Goal: Check status: Check status

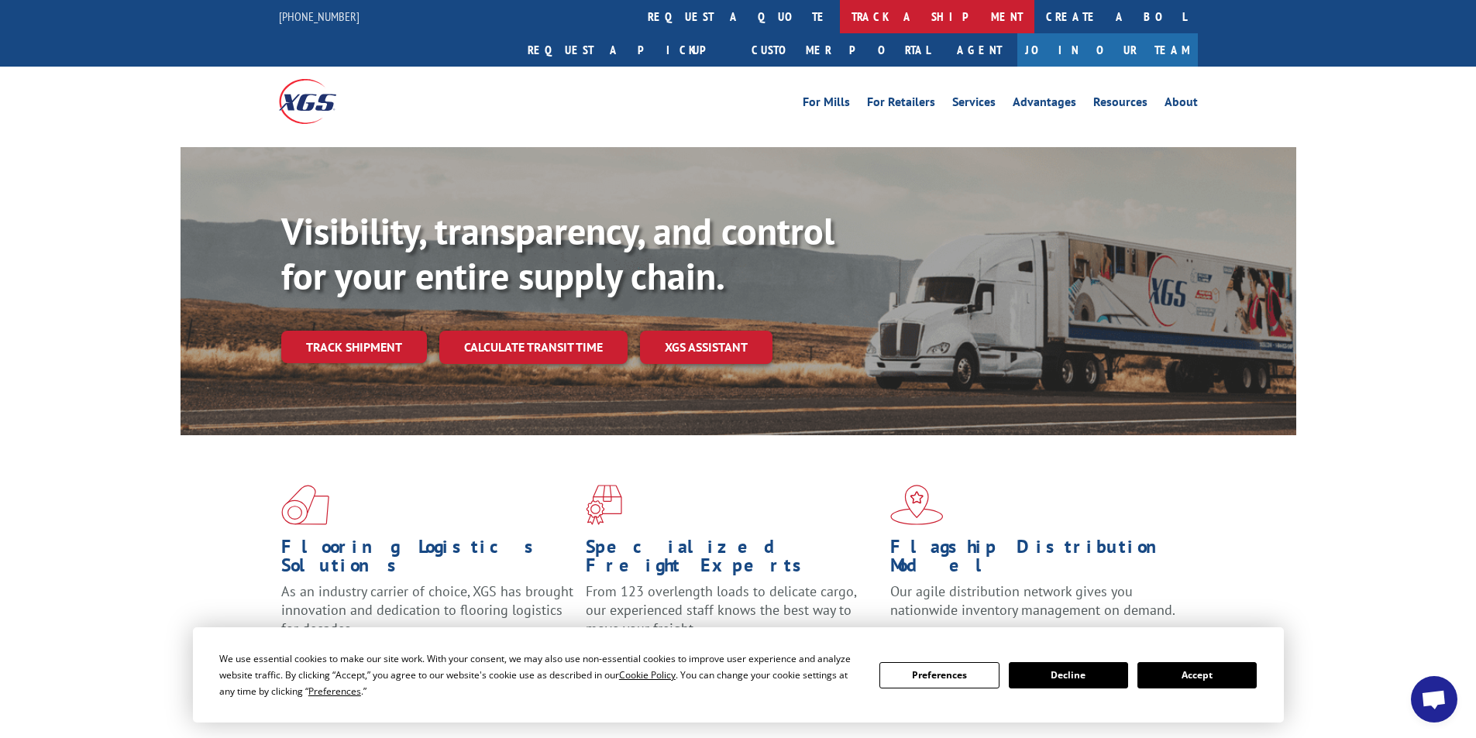
click at [840, 12] on link "track a shipment" at bounding box center [937, 16] width 194 height 33
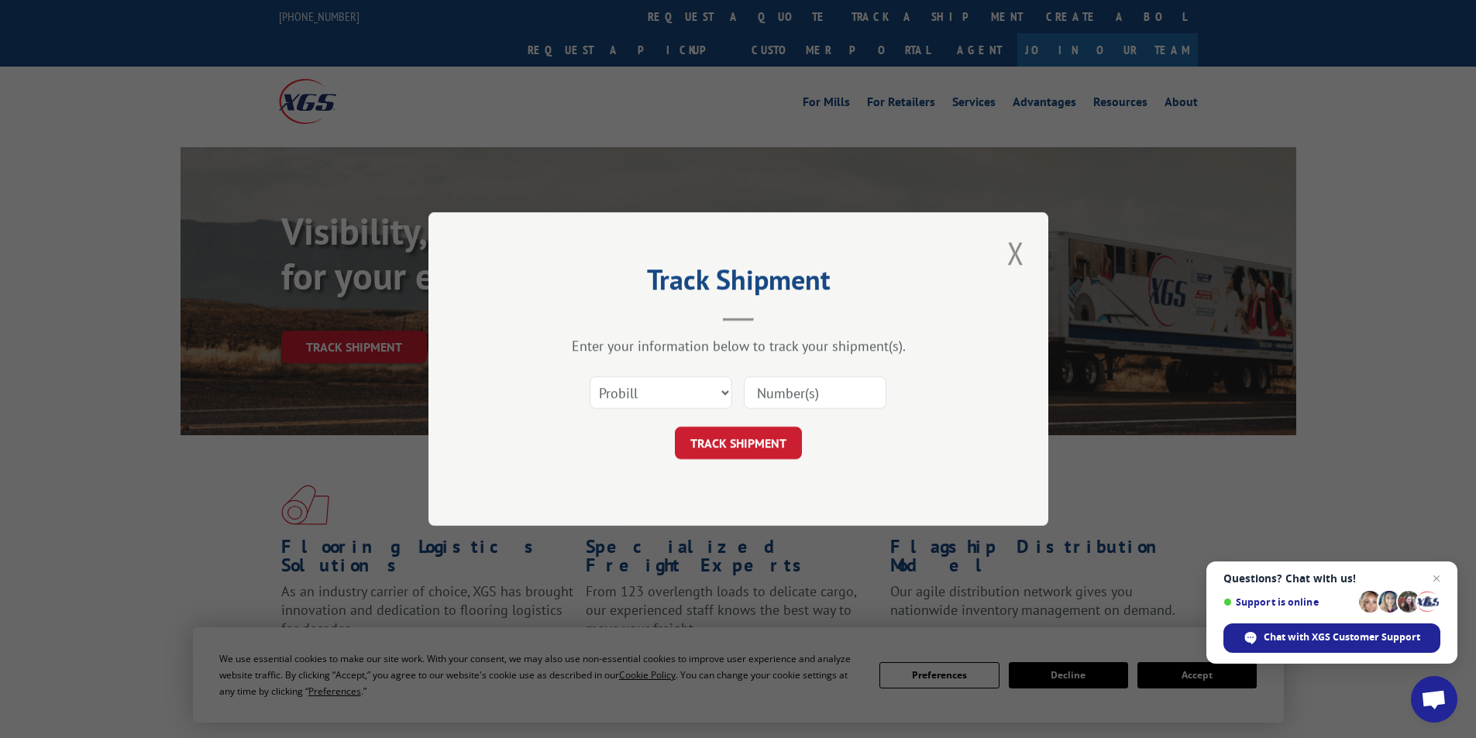
click at [771, 389] on input at bounding box center [815, 392] width 143 height 33
paste input "3320879"
type input "3320879"
click at [762, 448] on button "TRACK SHIPMENT" at bounding box center [738, 443] width 127 height 33
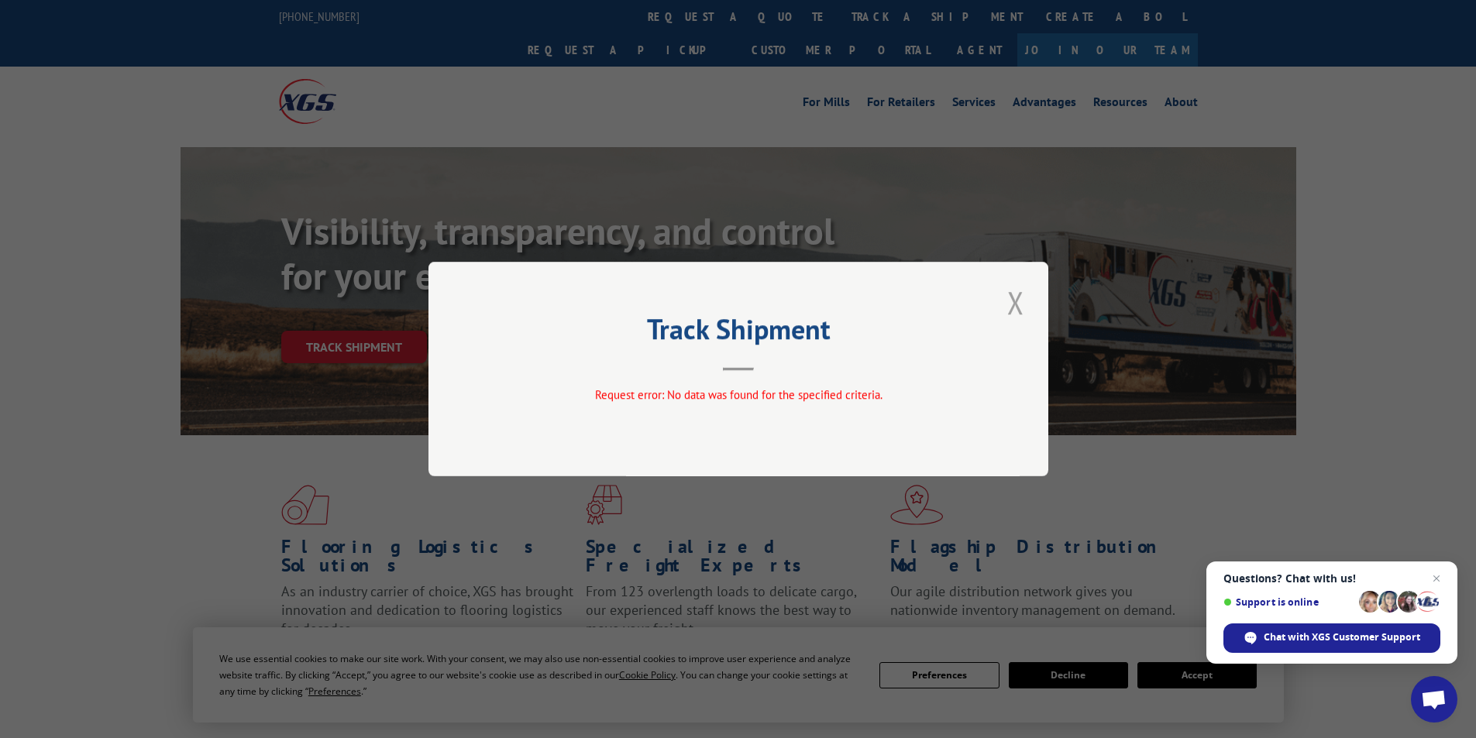
click at [1009, 295] on button "Close modal" at bounding box center [1015, 302] width 26 height 43
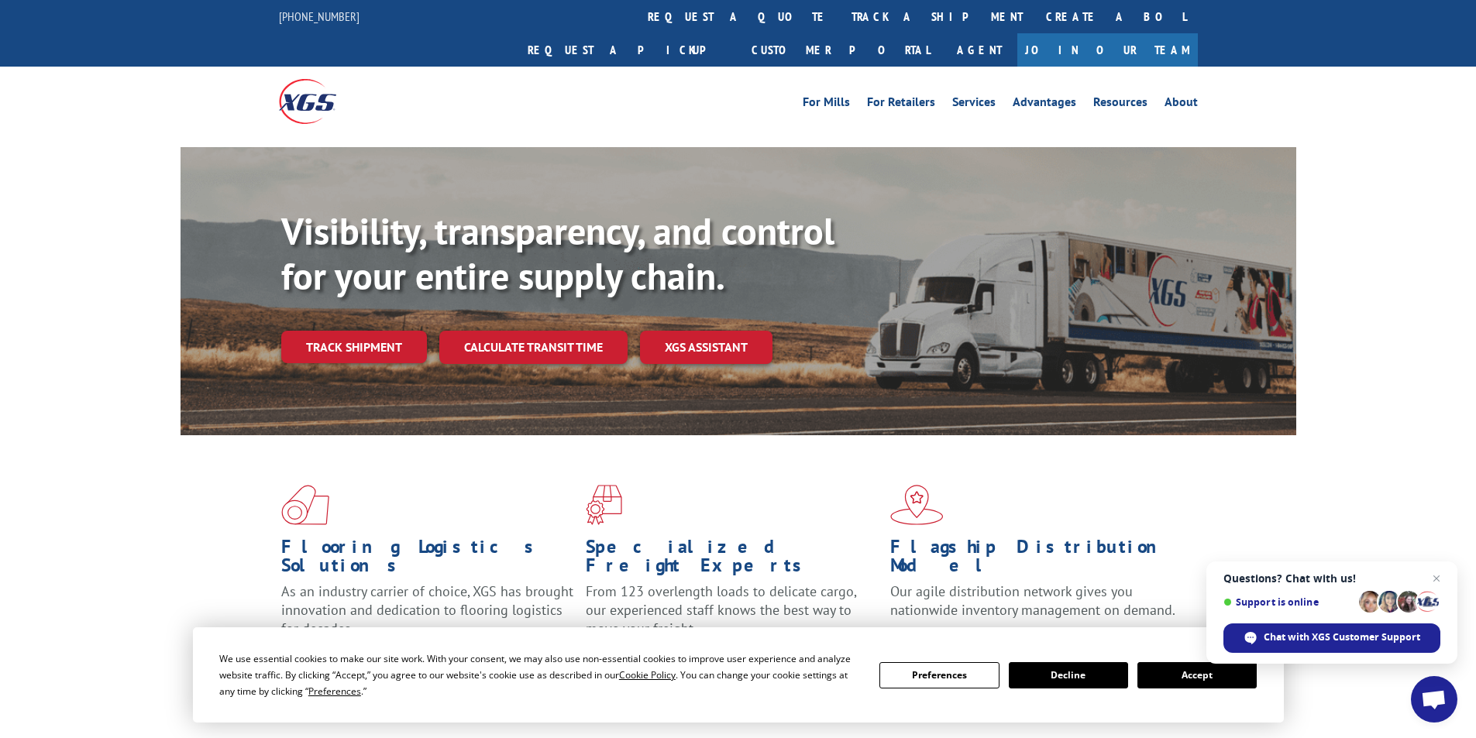
click at [840, 9] on link "track a shipment" at bounding box center [937, 16] width 194 height 33
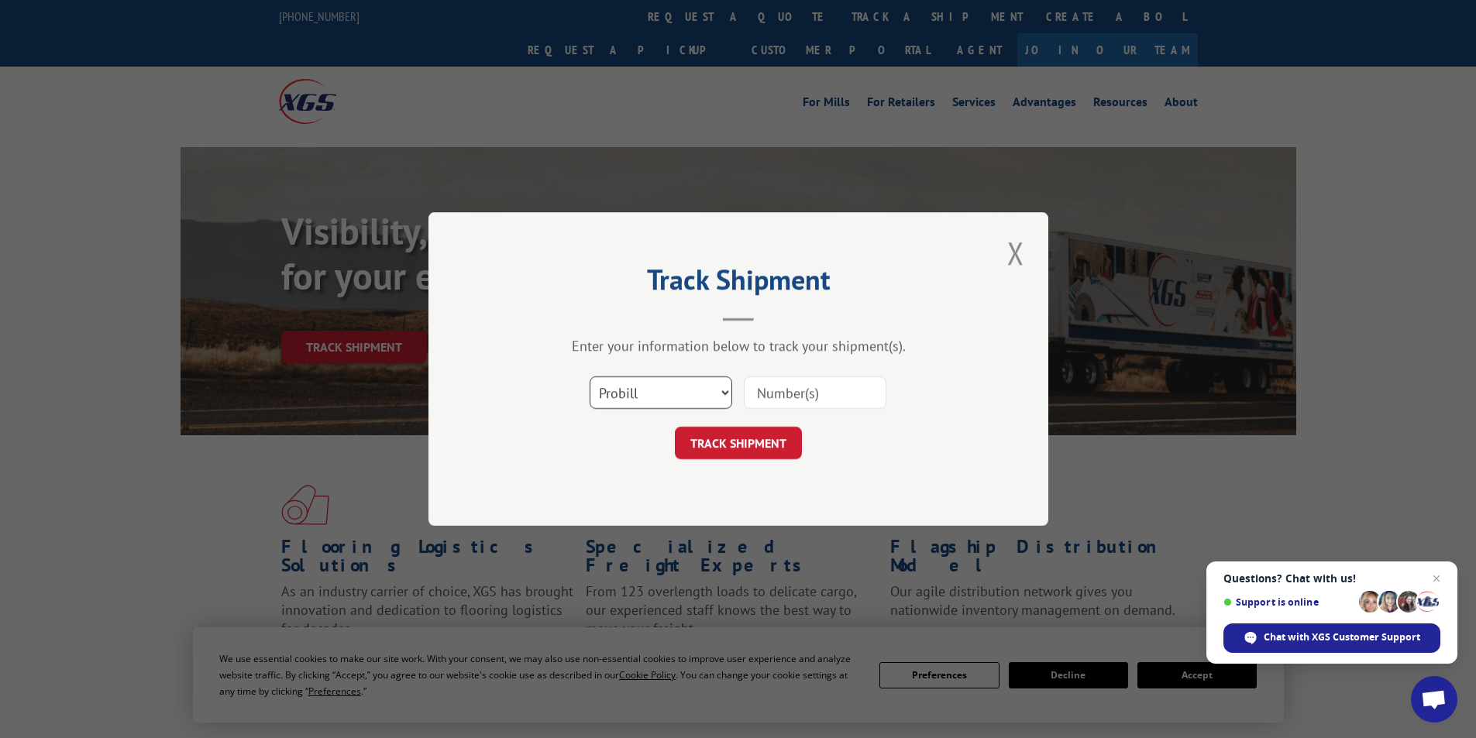
click at [728, 393] on select "Select category... Probill BOL PO" at bounding box center [660, 392] width 143 height 33
select select "bol"
click at [589, 376] on select "Select category... Probill BOL PO" at bounding box center [660, 392] width 143 height 33
click at [780, 393] on input at bounding box center [815, 392] width 143 height 33
paste input "3320879"
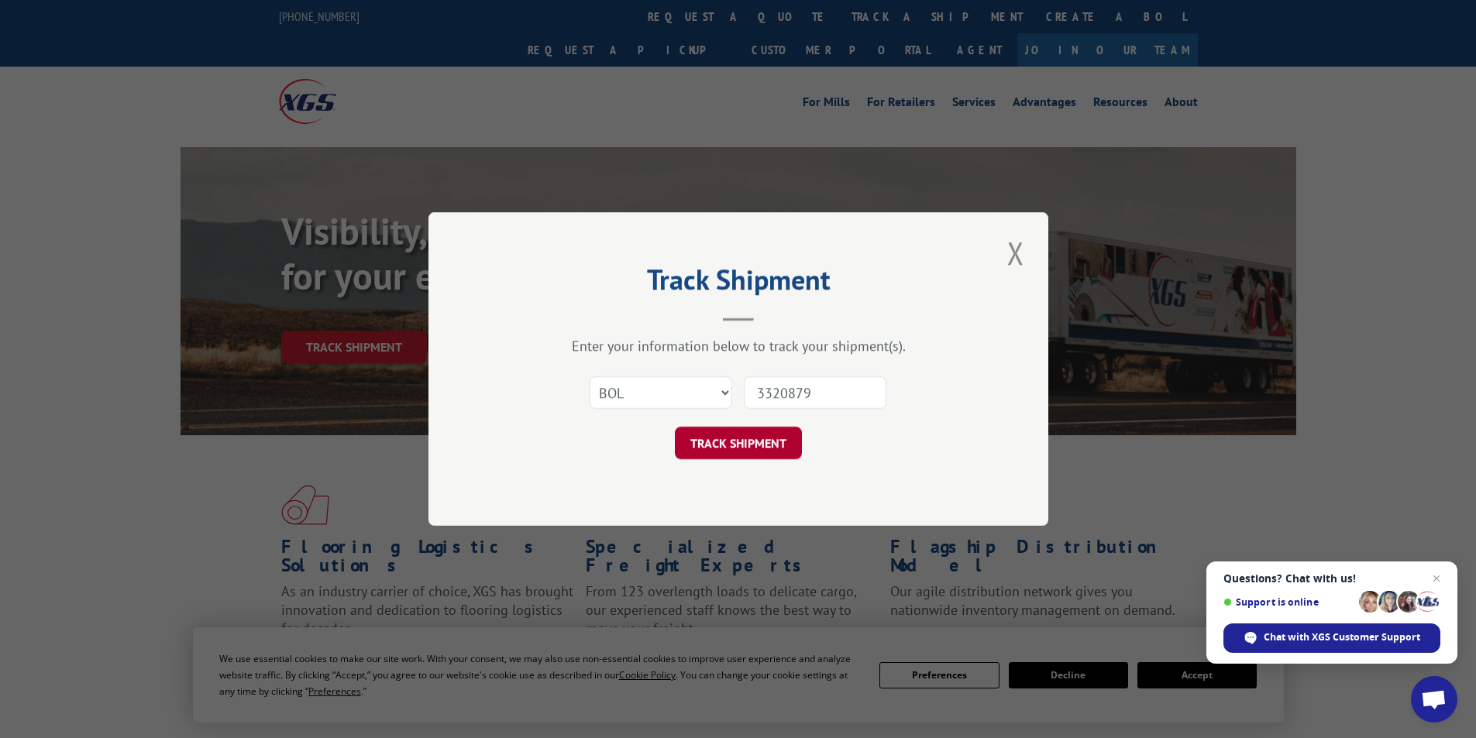
type input "3320879"
click at [735, 445] on button "TRACK SHIPMENT" at bounding box center [738, 443] width 127 height 33
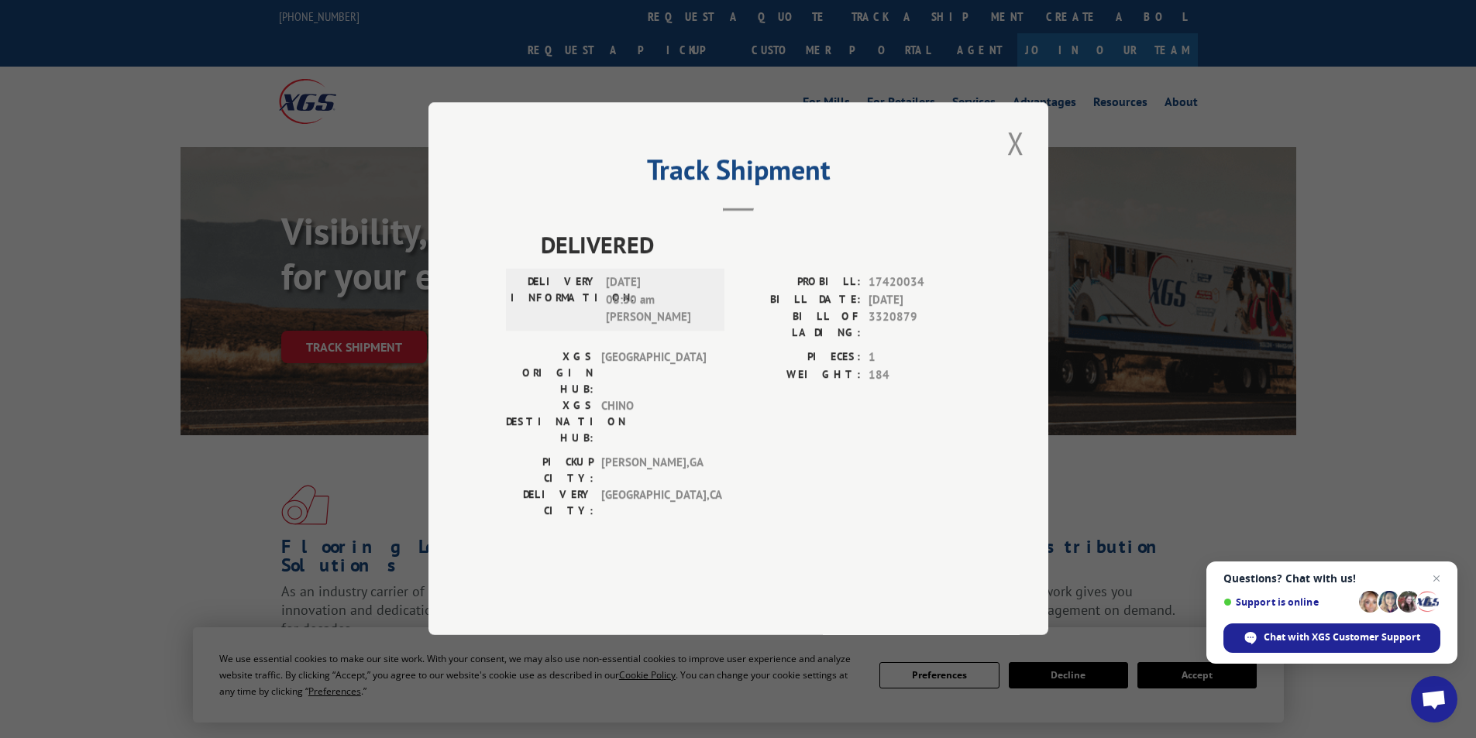
click at [868, 292] on div "PROBILL: 17420034" at bounding box center [854, 283] width 232 height 18
click at [871, 292] on span "17420034" at bounding box center [919, 283] width 102 height 18
drag, startPoint x: 871, startPoint y: 325, endPoint x: 917, endPoint y: 325, distance: 46.5
click at [923, 292] on span "17420034" at bounding box center [919, 283] width 102 height 18
copy span "17420034"
